Goal: Ask a question

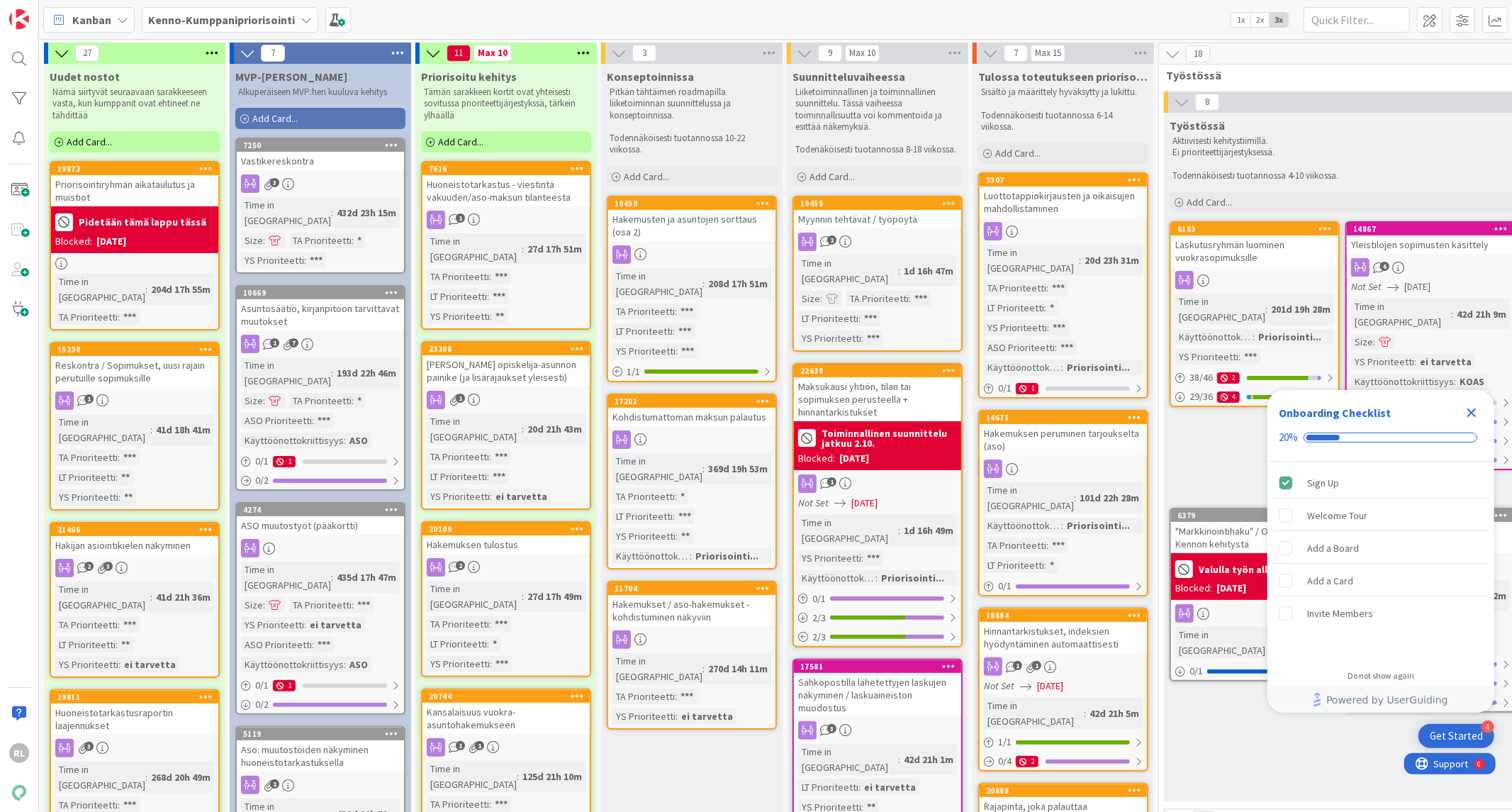
click at [1473, 410] on icon "Close Checklist" at bounding box center [1472, 413] width 10 height 10
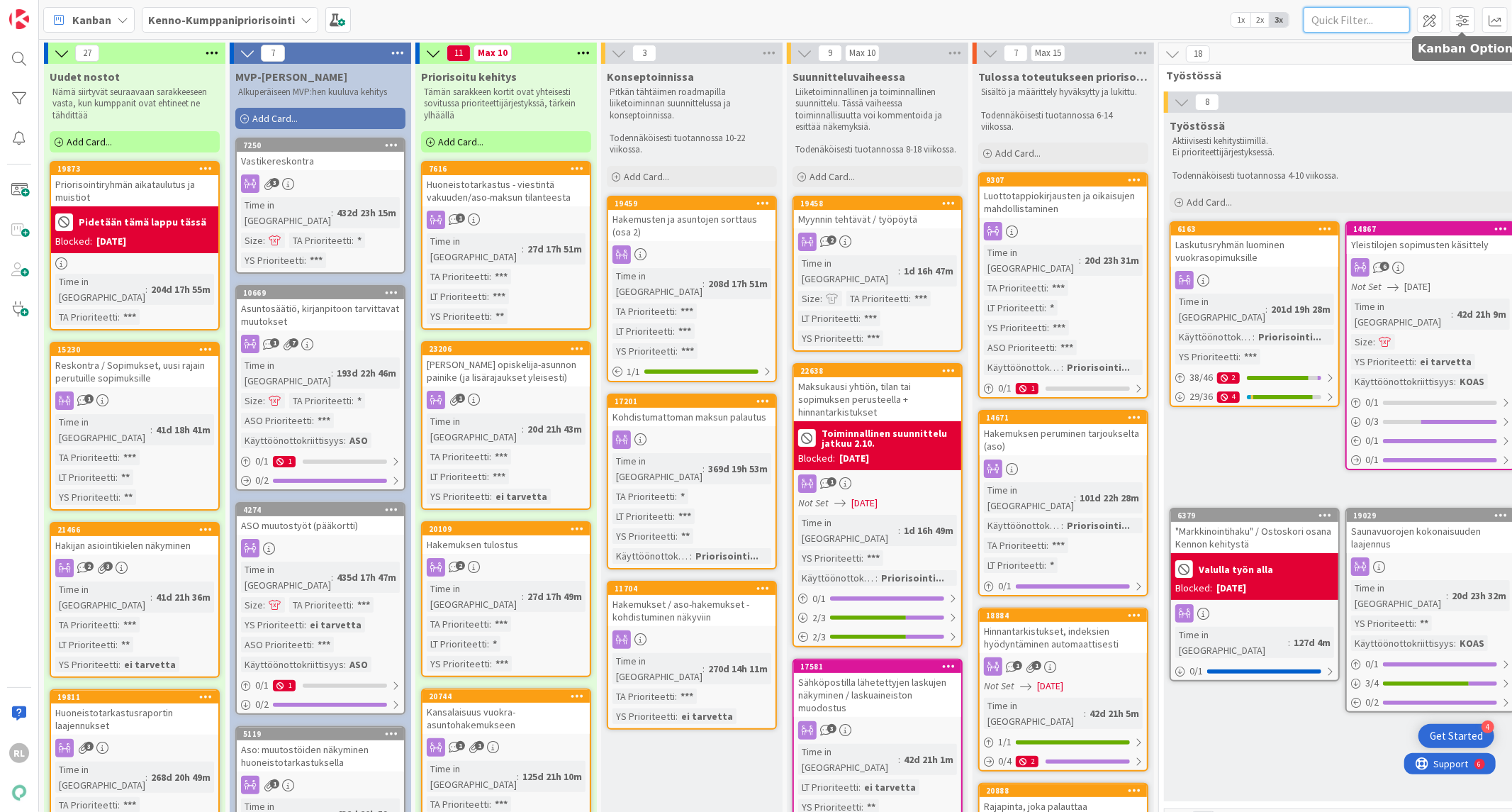
click at [1372, 14] on input "text" at bounding box center [1356, 19] width 106 height 25
click at [1371, 25] on input "text" at bounding box center [1356, 19] width 106 height 25
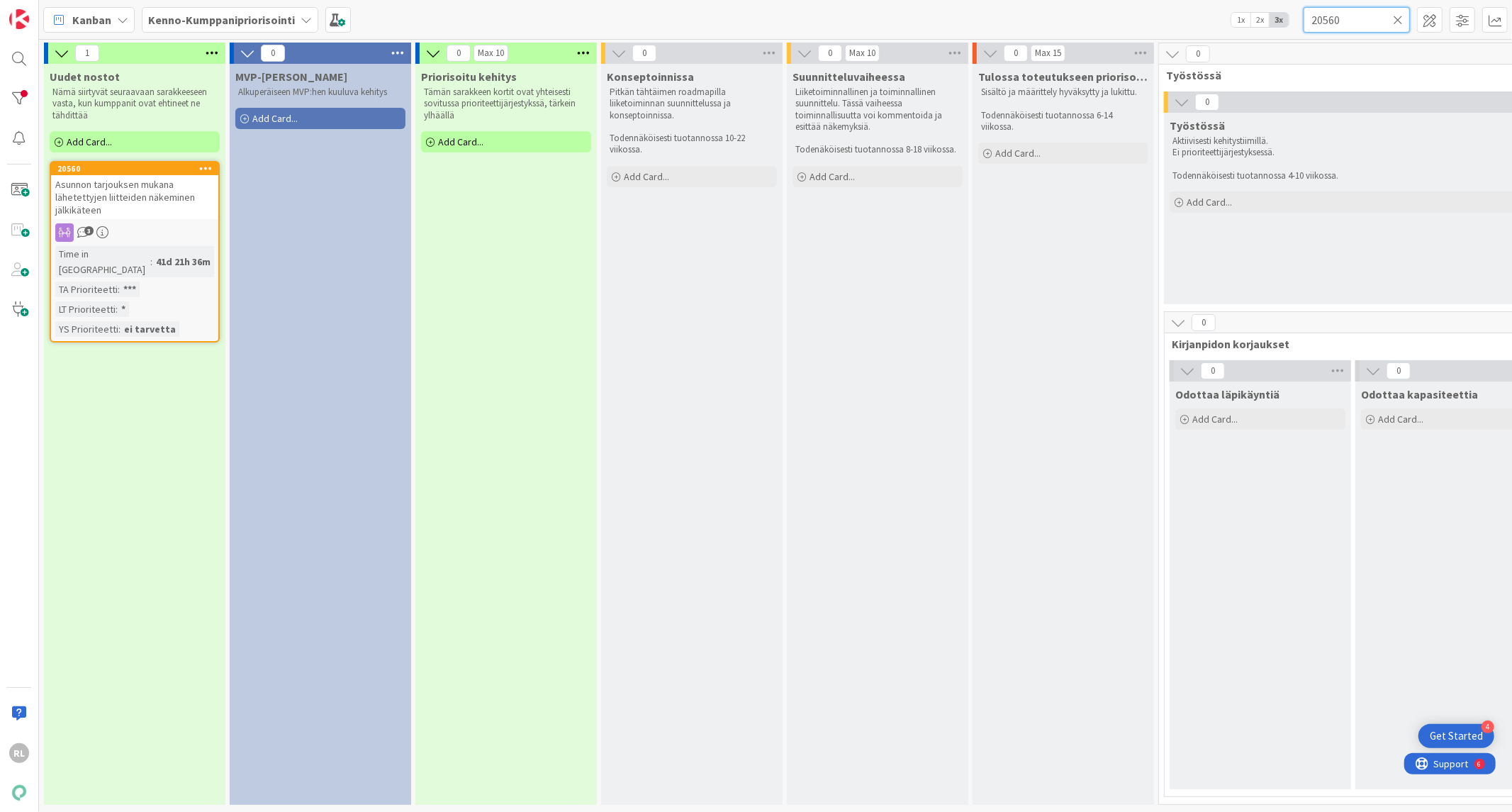
type input "20560"
click at [147, 186] on span "Asunnon tarjouksen mukana lähetettyjen liitteiden näkeminen jälkikäteen" at bounding box center [125, 197] width 140 height 39
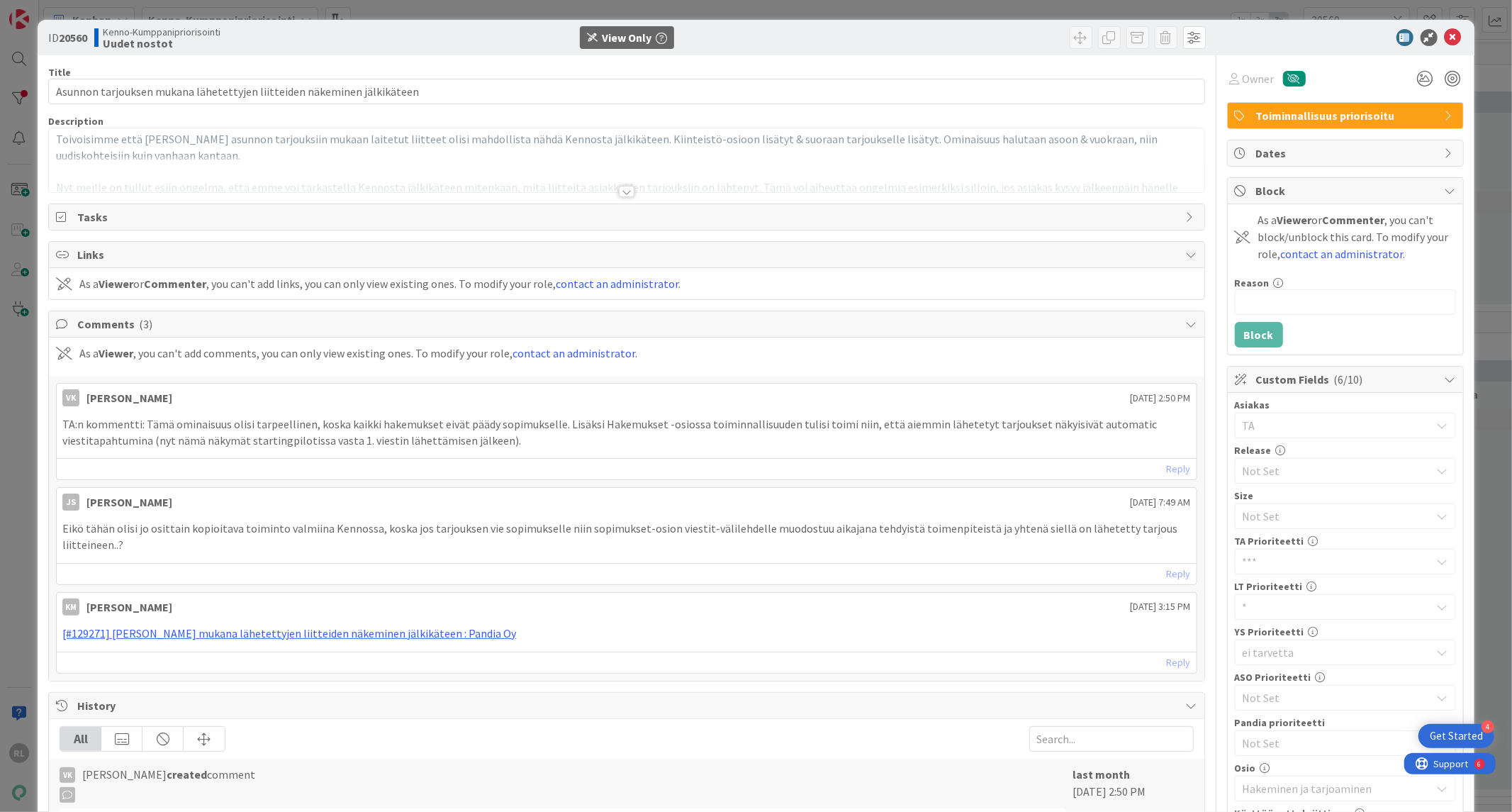
click at [619, 194] on div at bounding box center [627, 191] width 16 height 11
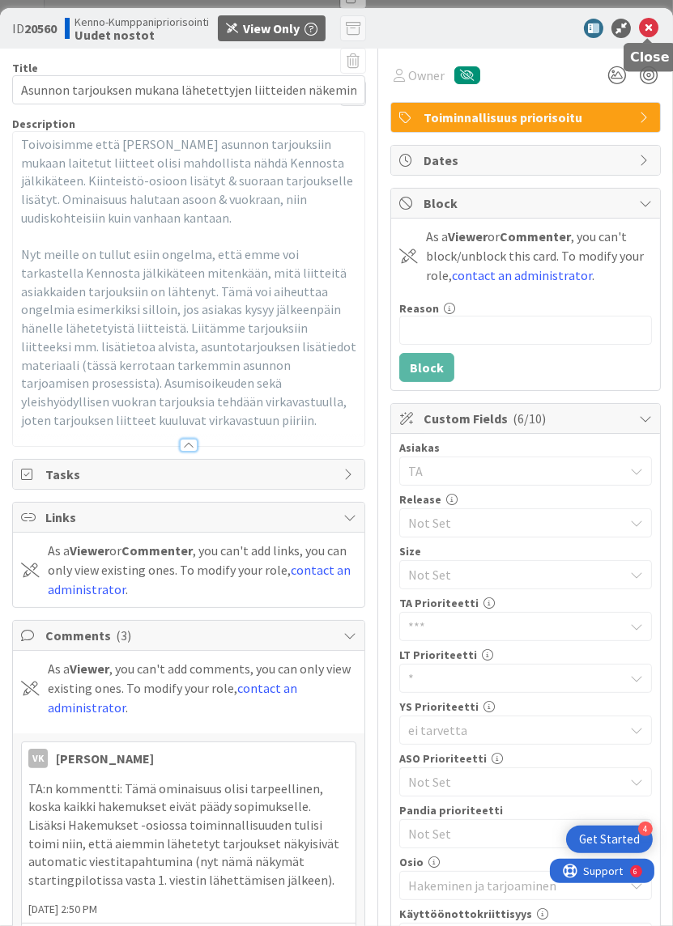
click at [649, 27] on icon at bounding box center [648, 28] width 19 height 19
